Goal: Task Accomplishment & Management: Use online tool/utility

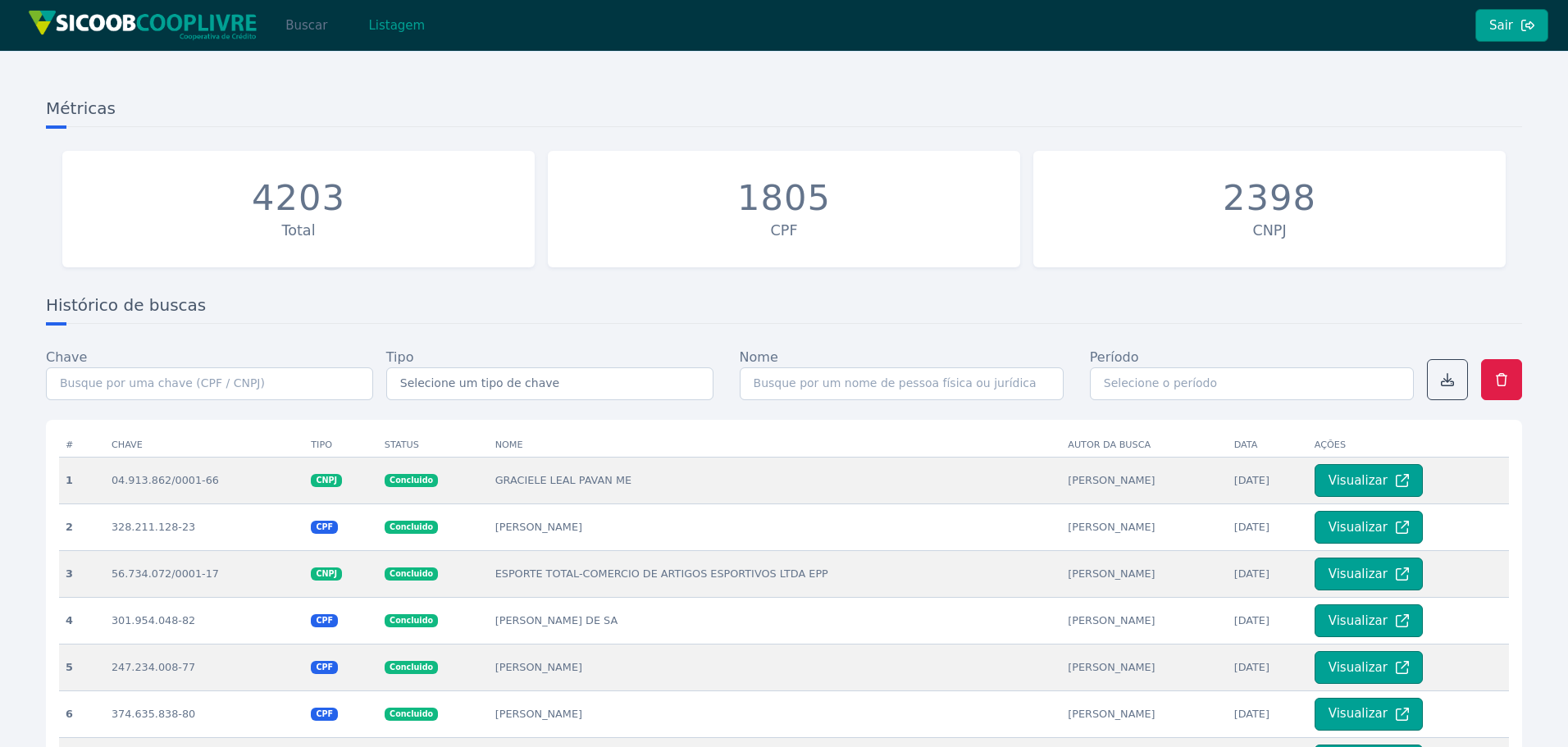
click at [311, 26] on button "Buscar" at bounding box center [306, 25] width 70 height 33
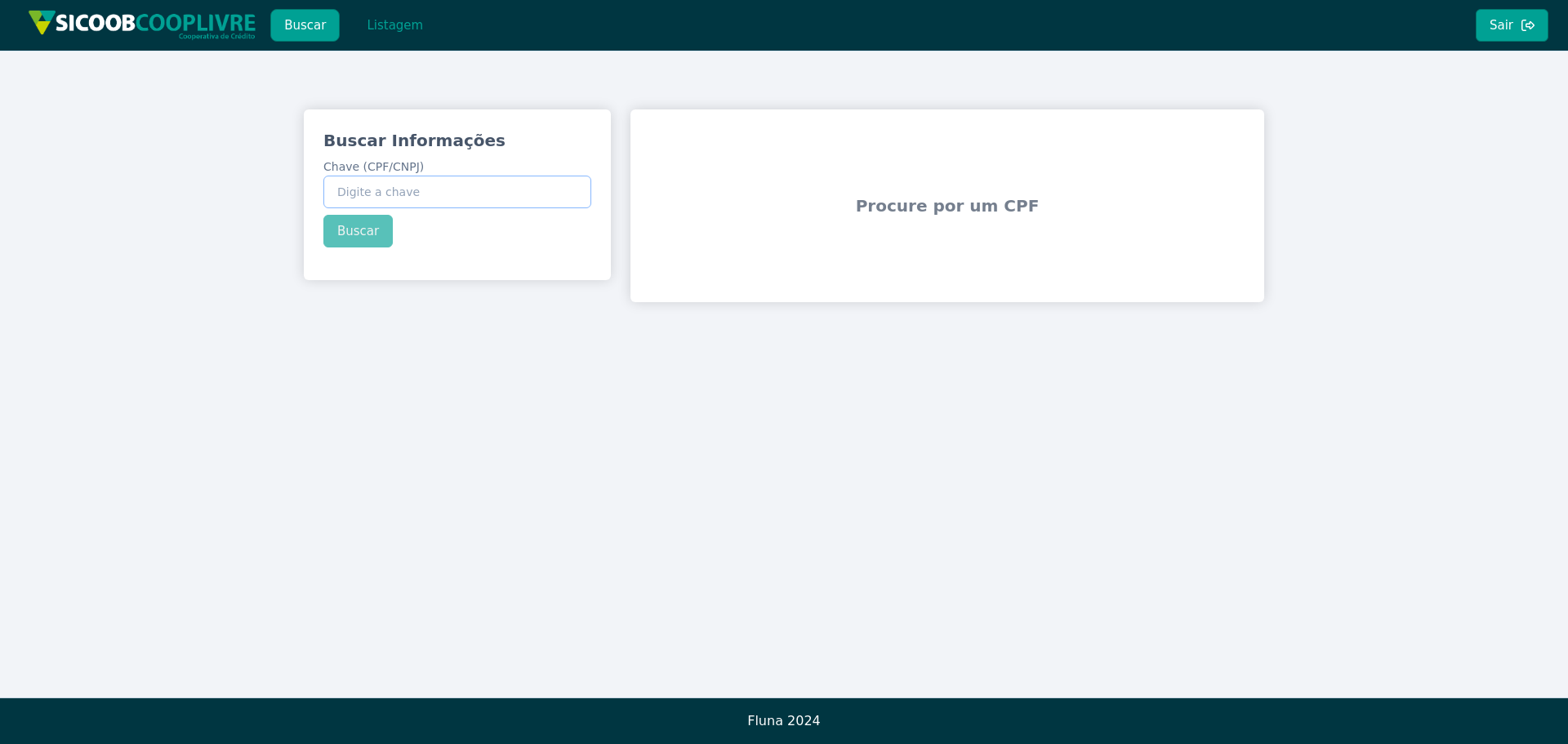
click at [387, 182] on input "Chave (CPF/CNPJ)" at bounding box center [457, 192] width 268 height 33
paste input "04.927.071/0001-95"
type input "04.927.071/0001-95"
click at [354, 226] on div "Buscar Informações Chave (CPF/CNPJ) 04.927.071/0001-95 Buscar" at bounding box center [457, 188] width 307 height 158
click at [361, 231] on button "Buscar" at bounding box center [358, 231] width 70 height 33
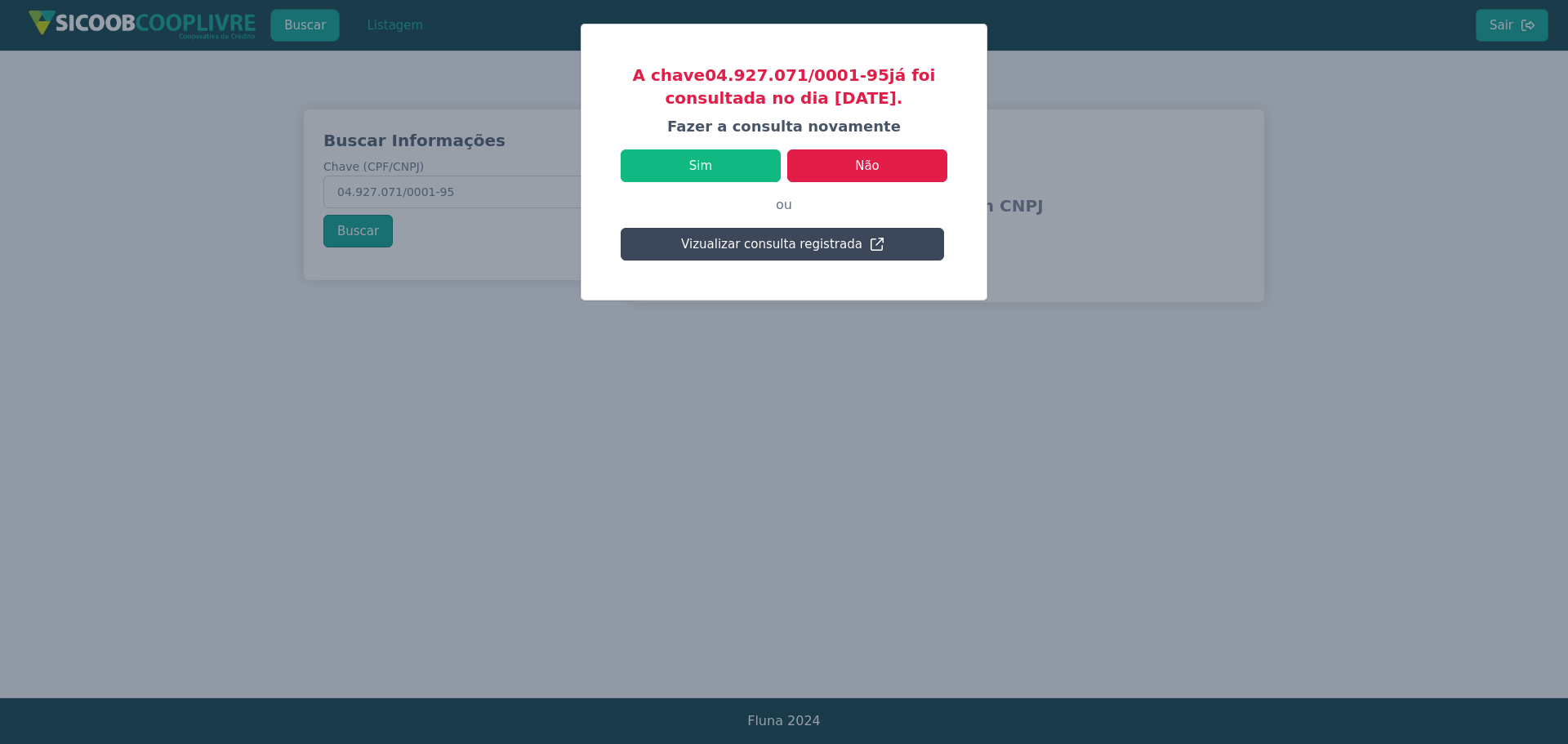
click at [786, 246] on button "Vizualizar consulta registrada" at bounding box center [782, 244] width 324 height 33
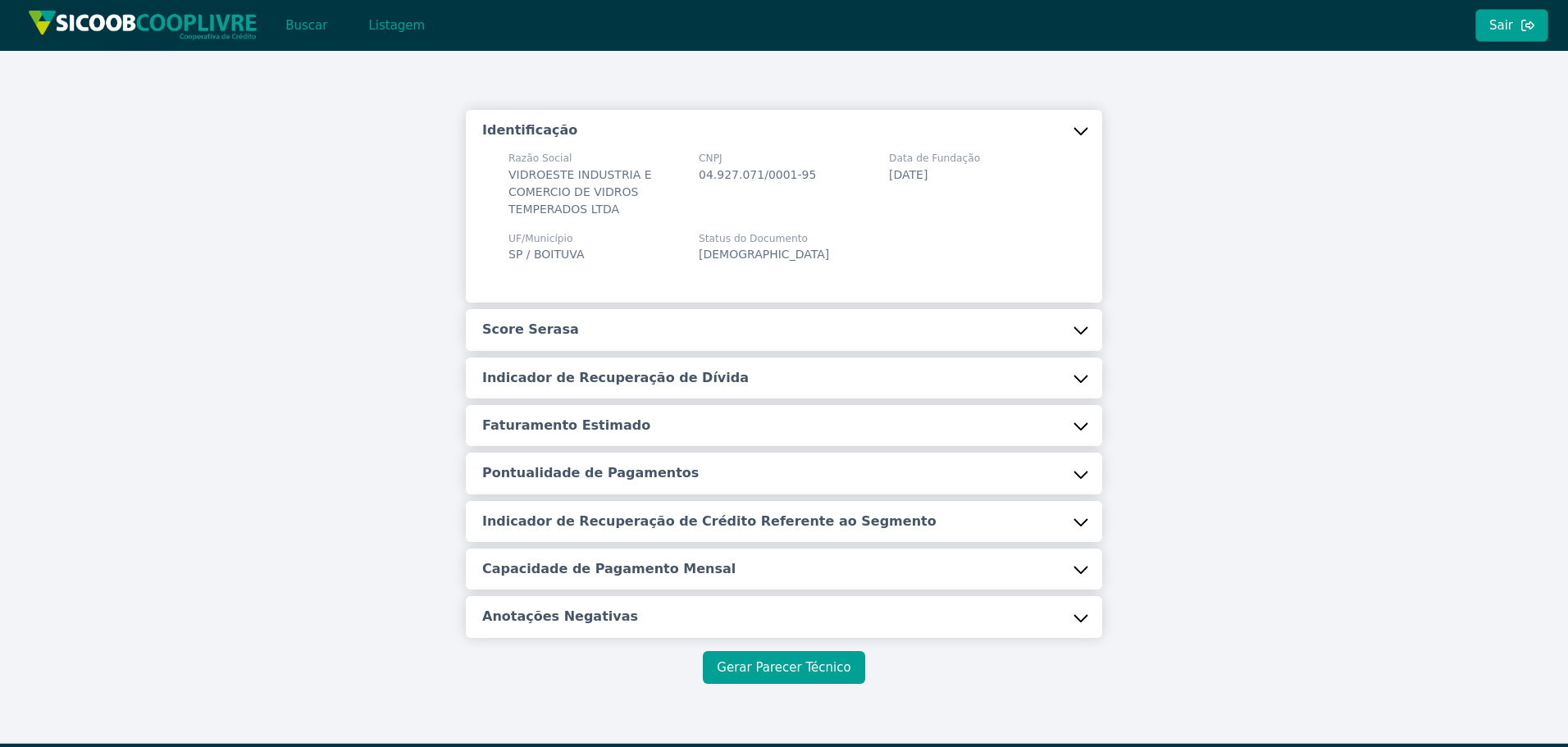
click at [804, 656] on button "Gerar Parecer Técnico" at bounding box center [783, 667] width 161 height 33
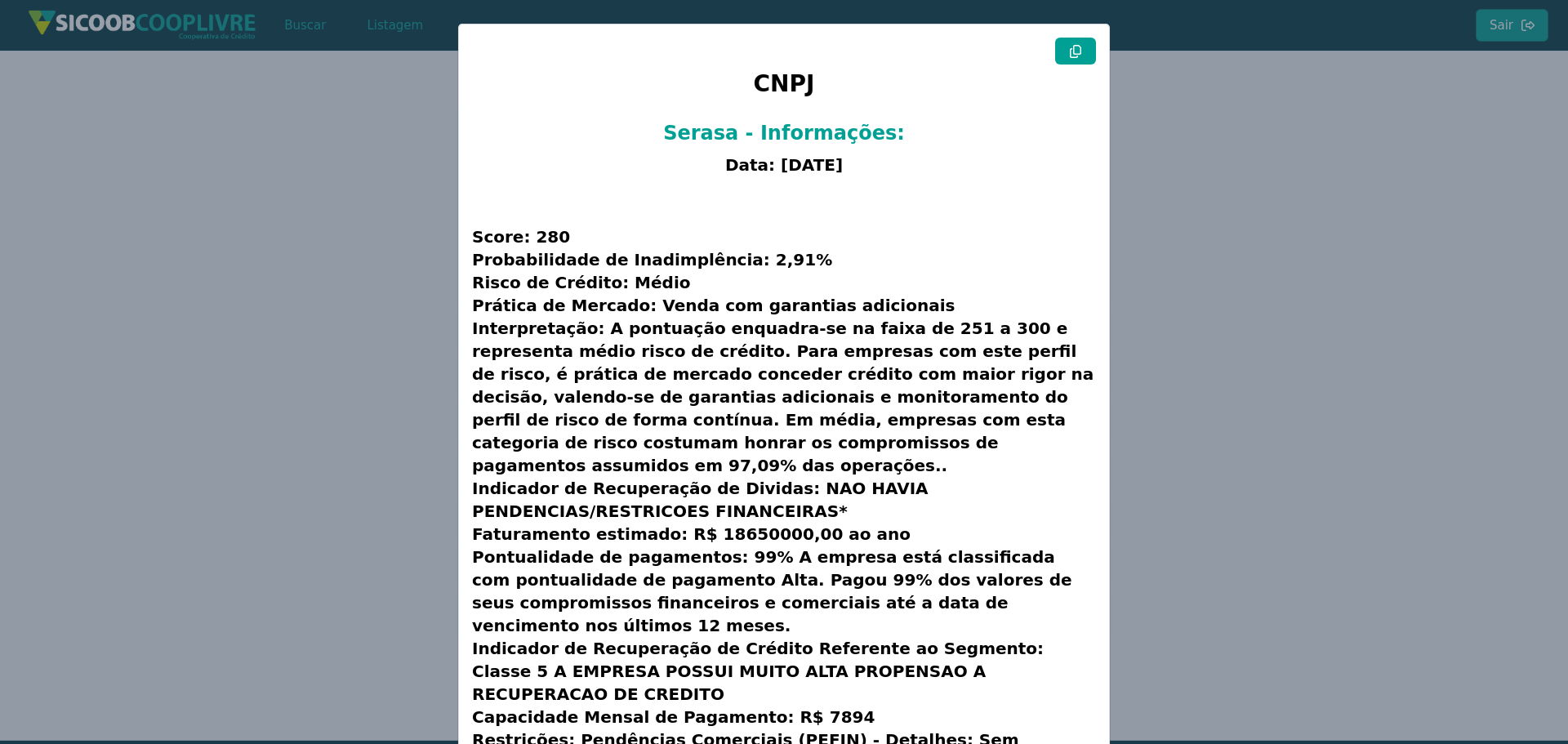
click at [1065, 52] on button at bounding box center [1075, 51] width 41 height 27
